Goal: Navigation & Orientation: Find specific page/section

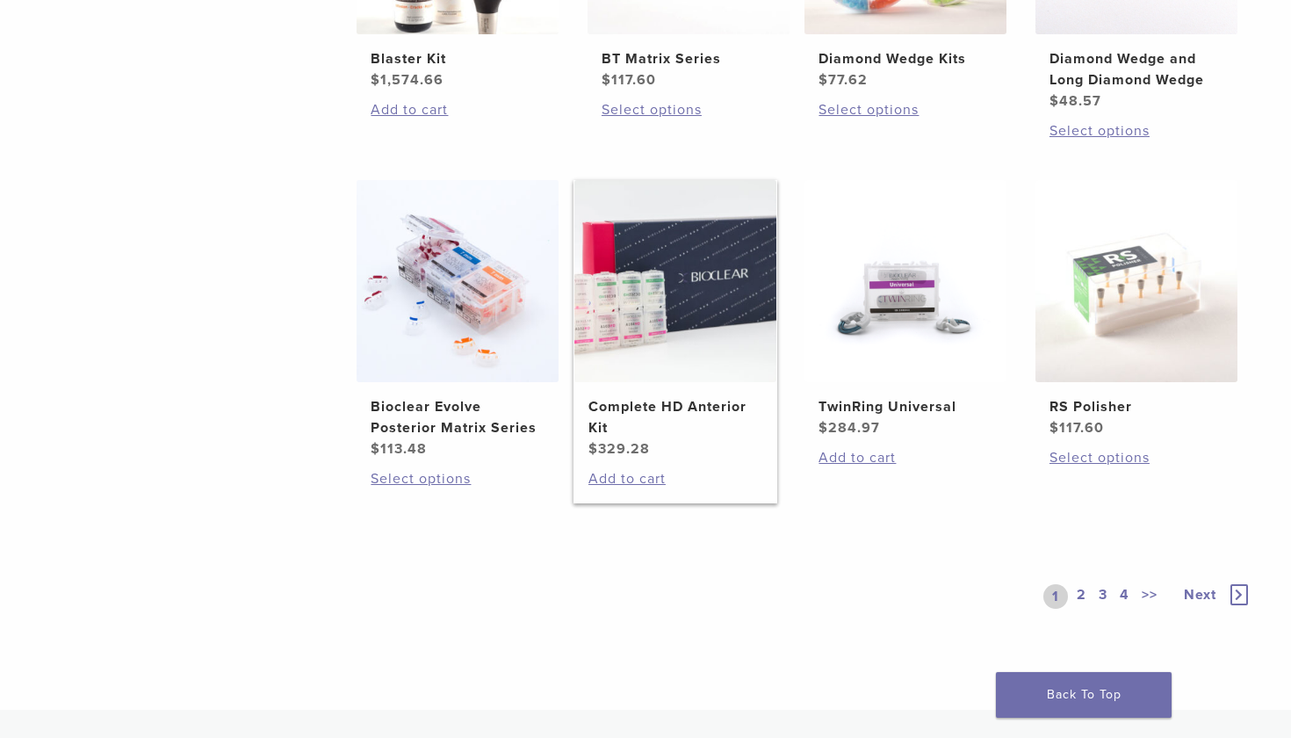
scroll to position [1198, 0]
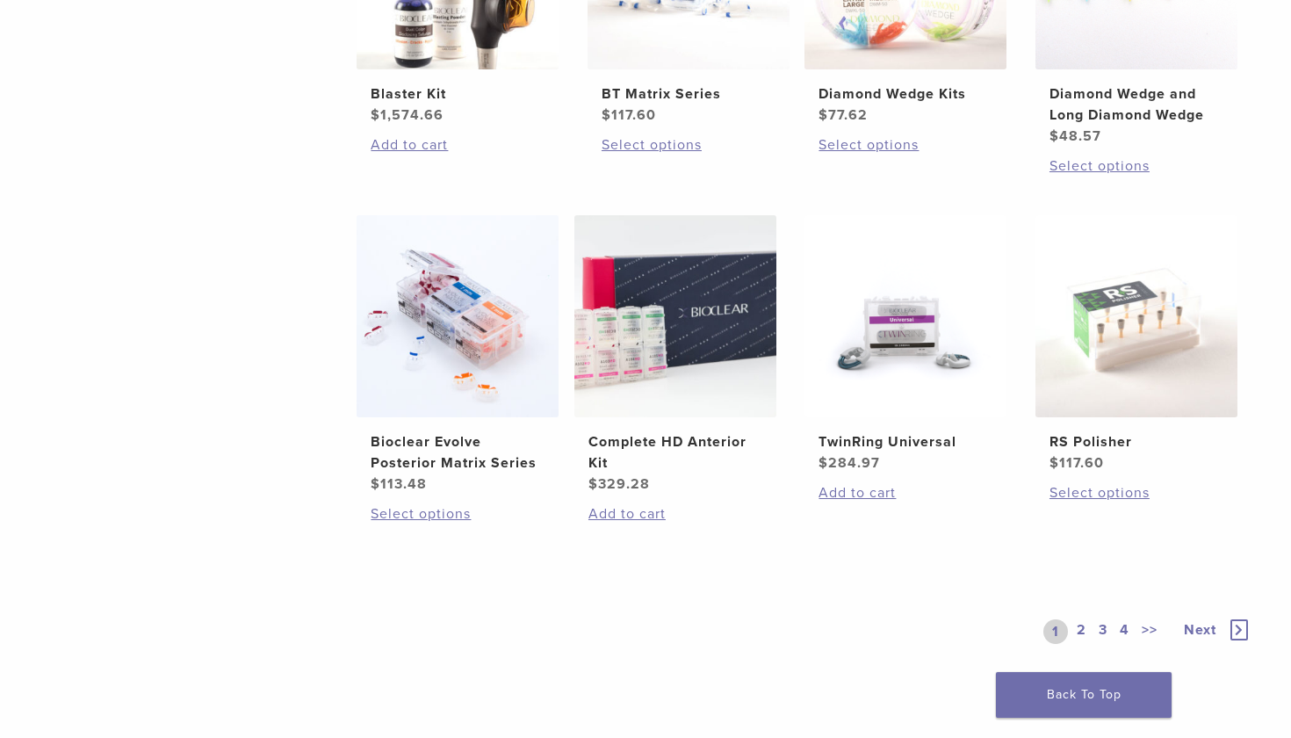
click at [1085, 626] on link "2" at bounding box center [1081, 631] width 17 height 25
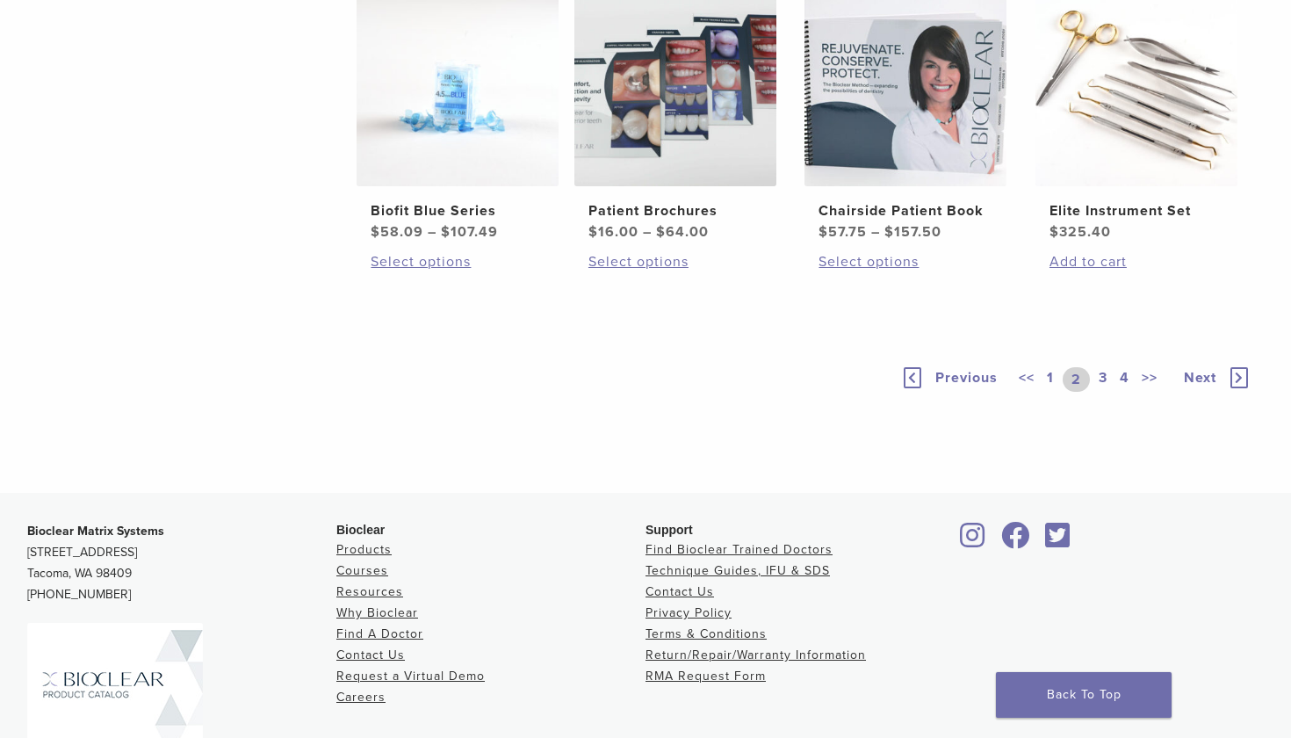
scroll to position [1227, 0]
click at [1104, 391] on link "3" at bounding box center [1103, 378] width 16 height 25
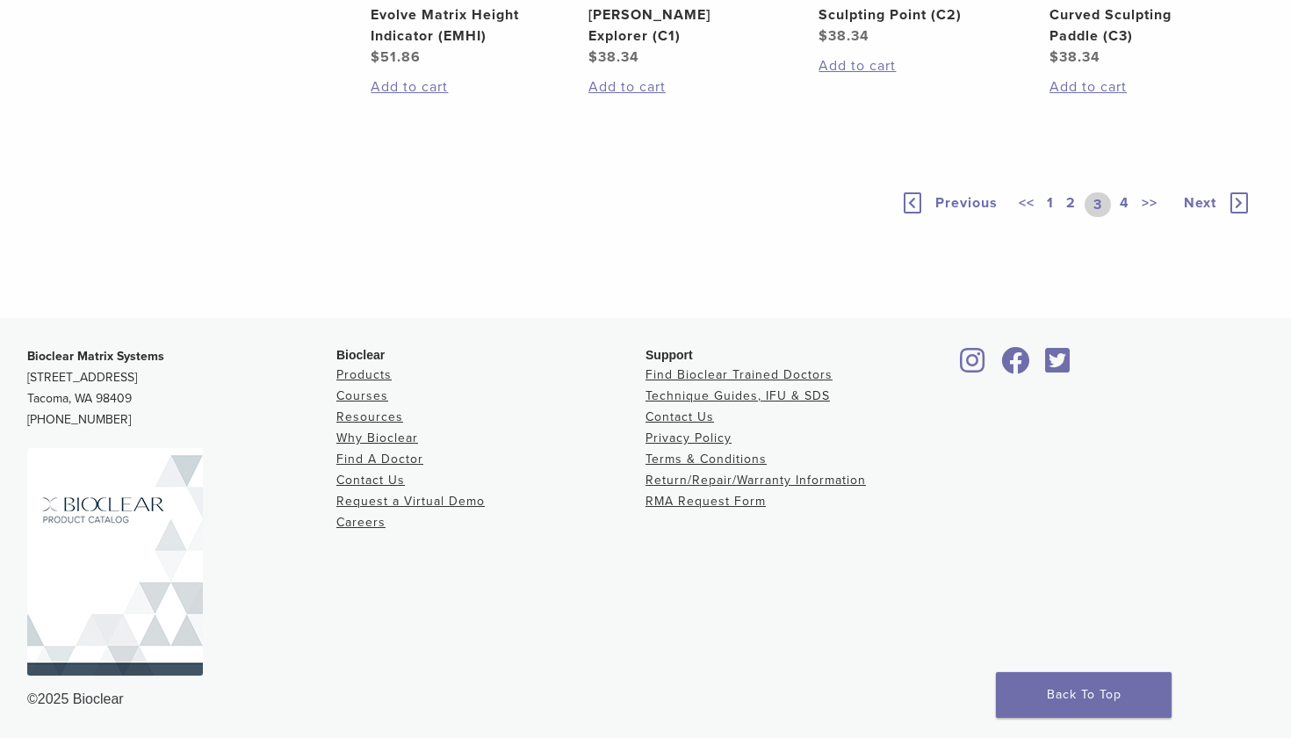
scroll to position [1408, 0]
click at [1126, 217] on link "4" at bounding box center [1124, 204] width 17 height 25
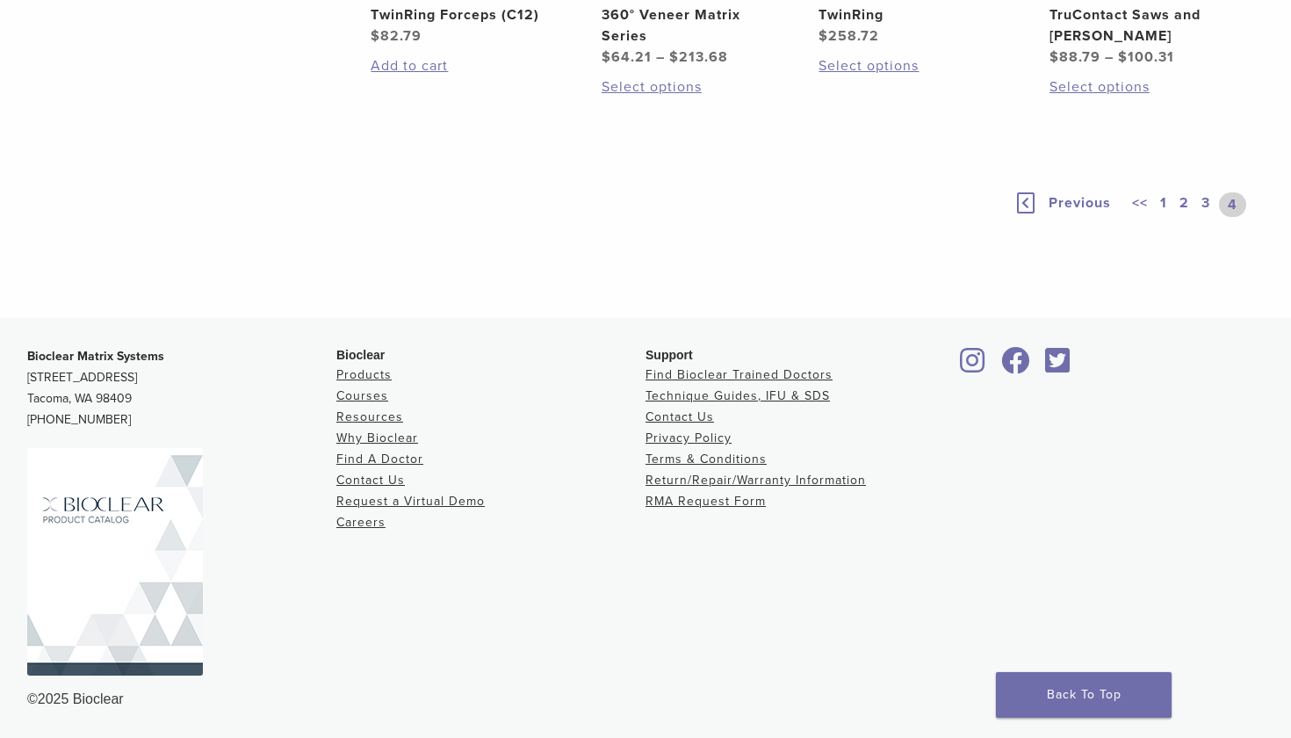
scroll to position [1276, 0]
click at [1164, 205] on link "1" at bounding box center [1163, 204] width 14 height 25
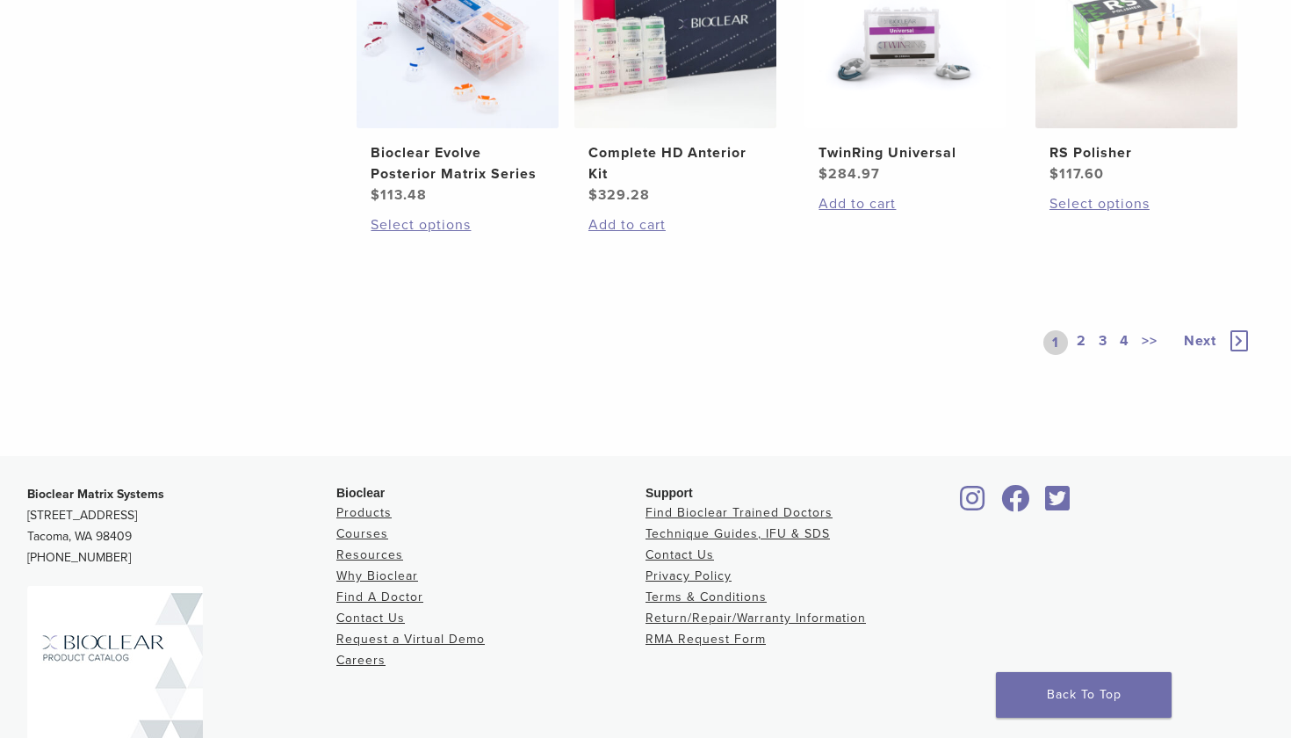
scroll to position [1488, 0]
click at [1084, 337] on link "2" at bounding box center [1081, 340] width 17 height 25
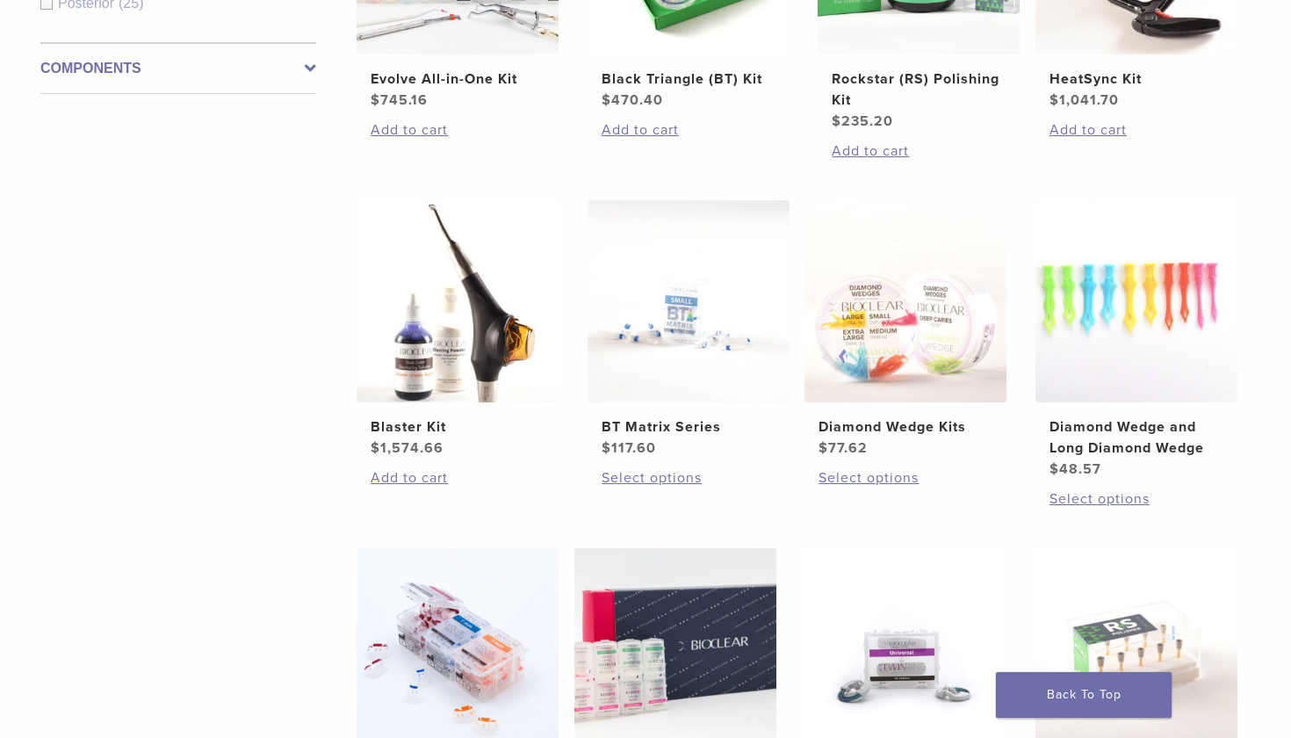
scroll to position [473, 0]
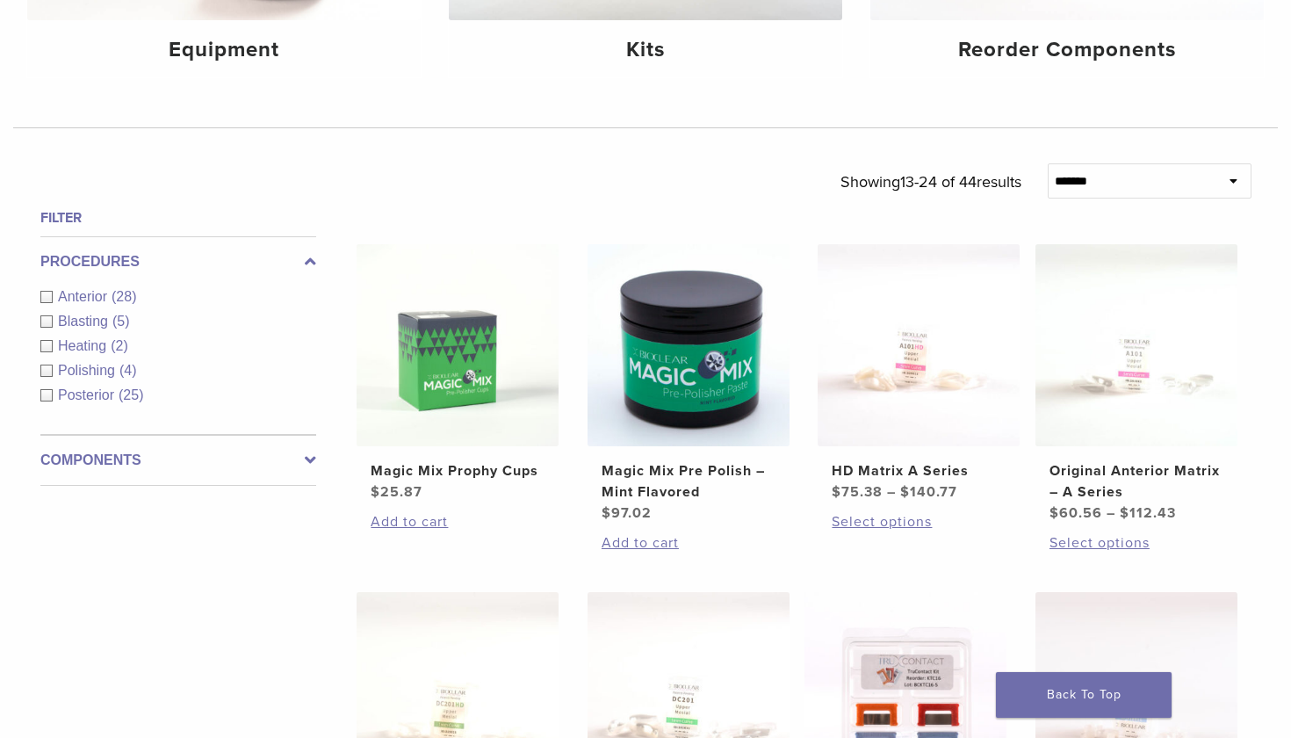
click at [45, 374] on div "Polishing (4)" at bounding box center [178, 370] width 276 height 21
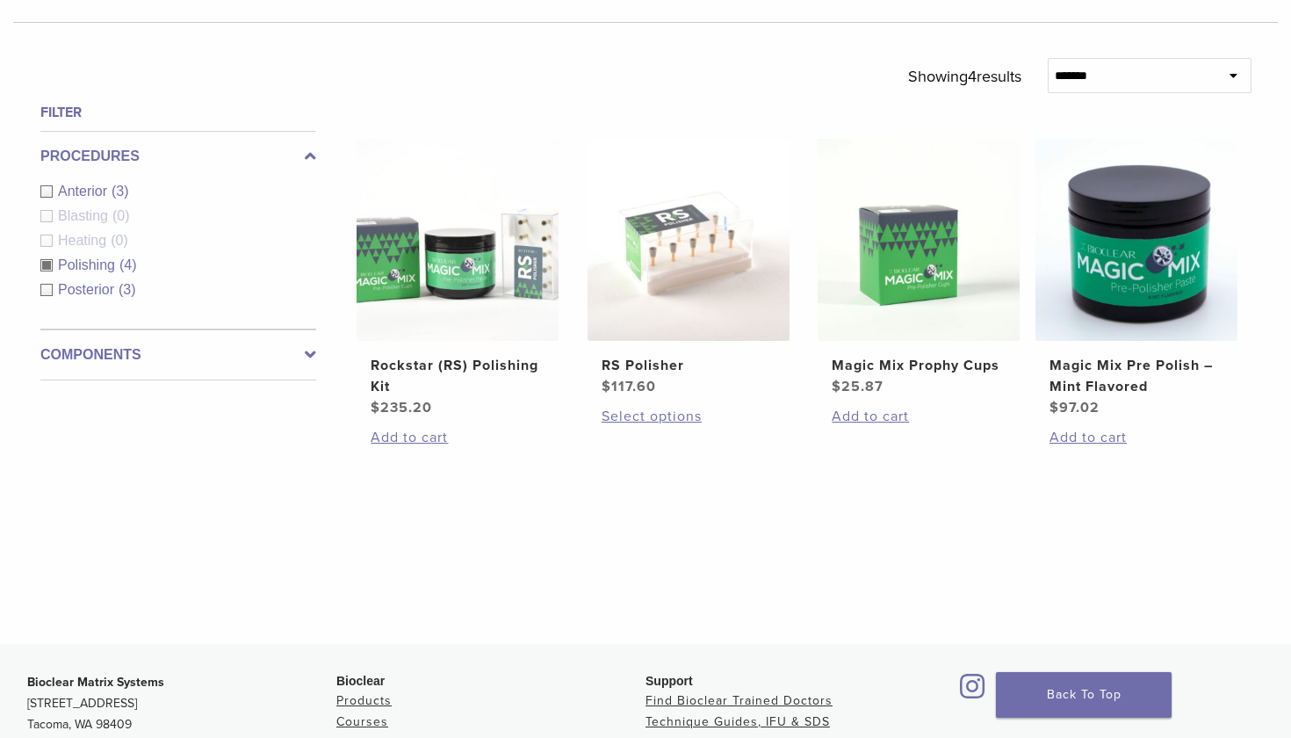
scroll to position [550, 0]
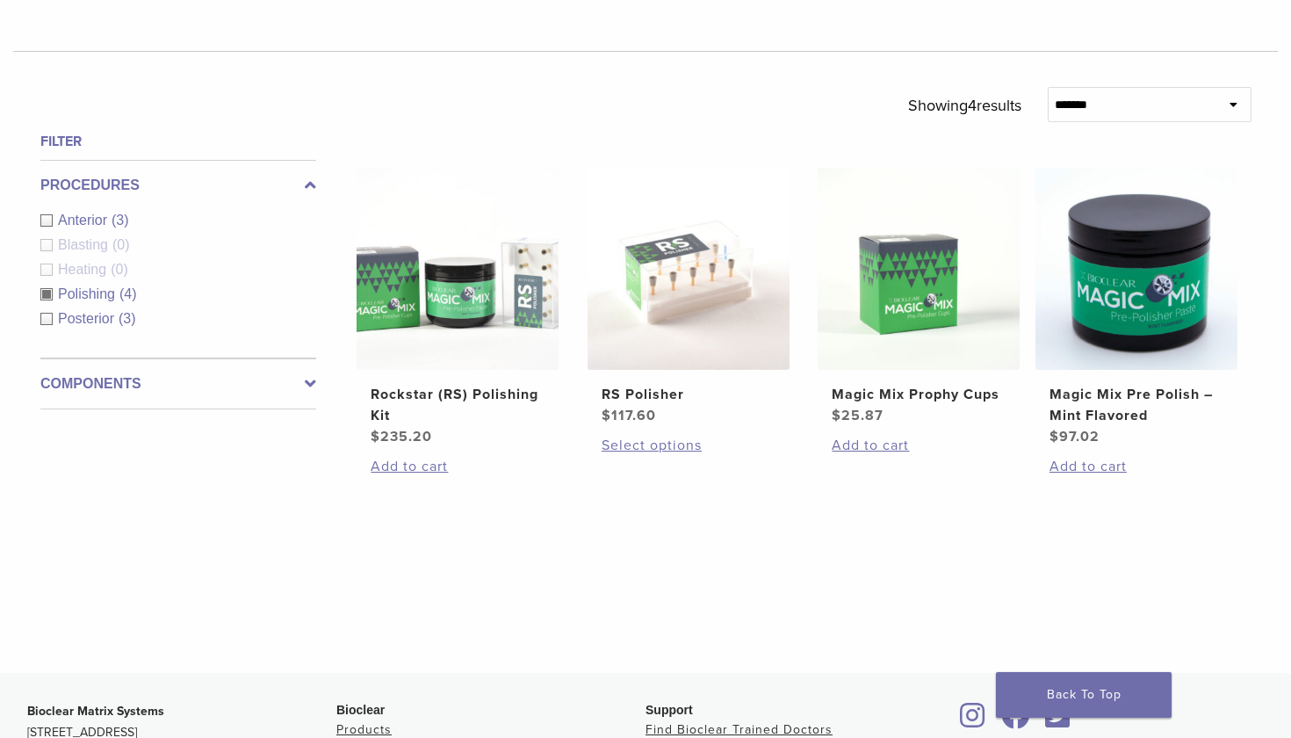
click at [48, 291] on div "Polishing (4)" at bounding box center [178, 294] width 276 height 21
click at [185, 366] on div "Components Equipment (0) Instruments (0) Matrix Bands (0) Matrix Systems (0) Ot…" at bounding box center [178, 383] width 276 height 51
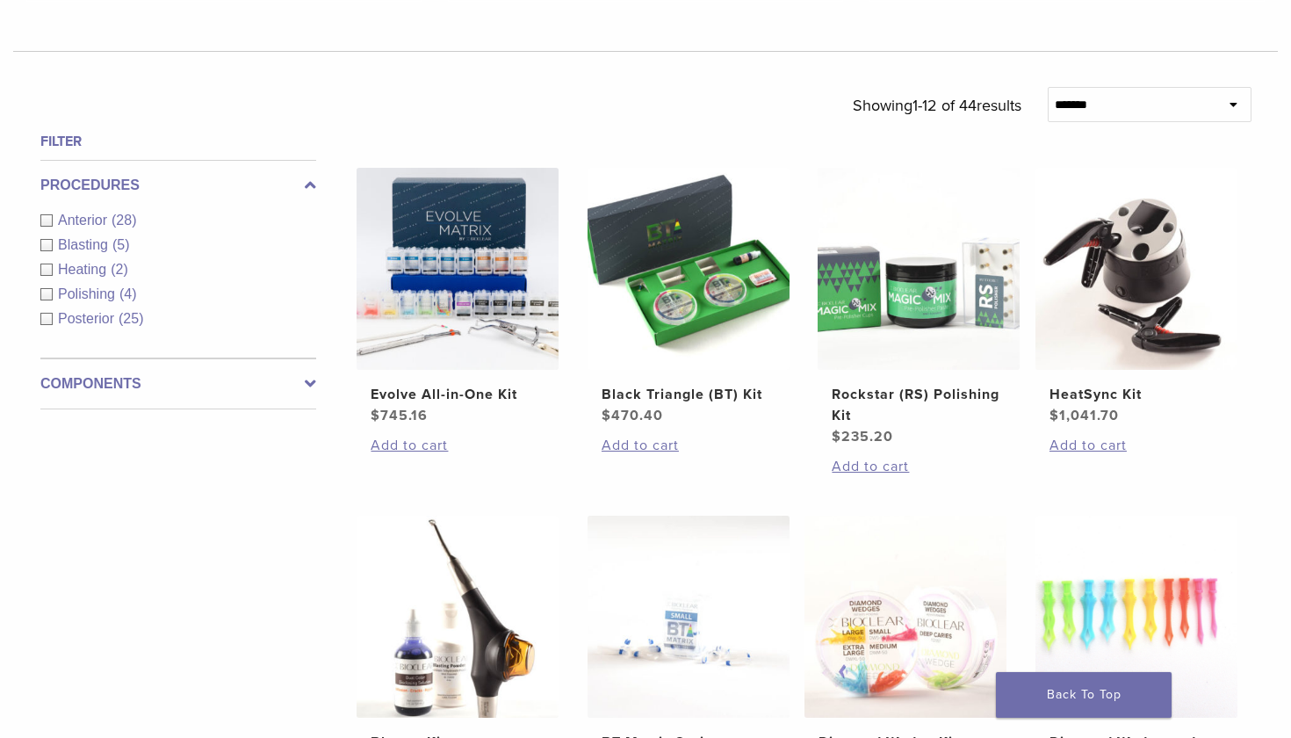
click at [306, 385] on icon at bounding box center [310, 383] width 11 height 21
